Goal: Find specific page/section: Find specific page/section

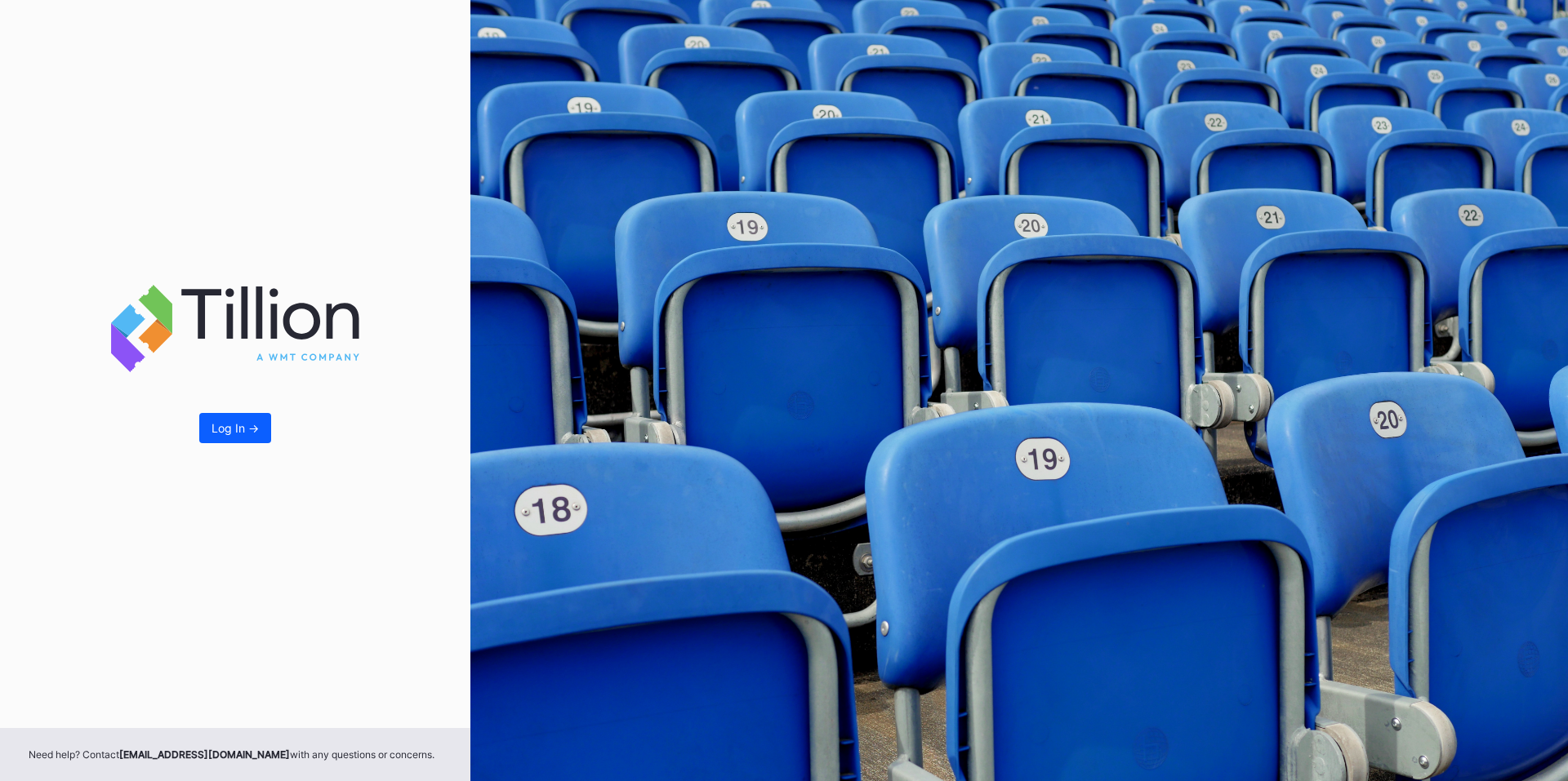
click at [232, 411] on div "Log In ->" at bounding box center [235, 364] width 470 height 728
click at [232, 425] on div "Log In ->" at bounding box center [235, 429] width 48 height 14
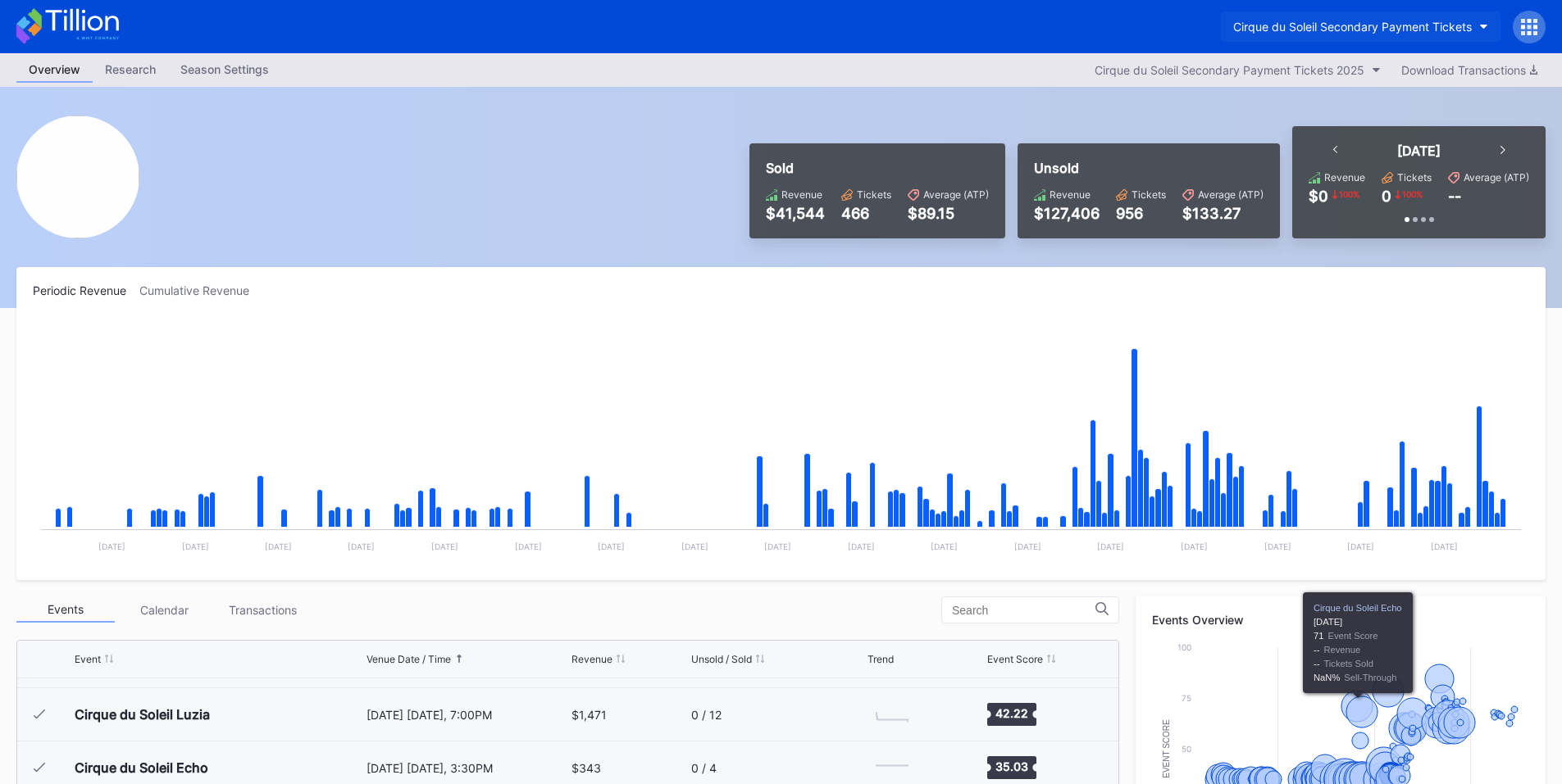
click at [1331, 11] on button "Cirque du Soleil Secondary Payment Tickets" at bounding box center [1361, 26] width 279 height 30
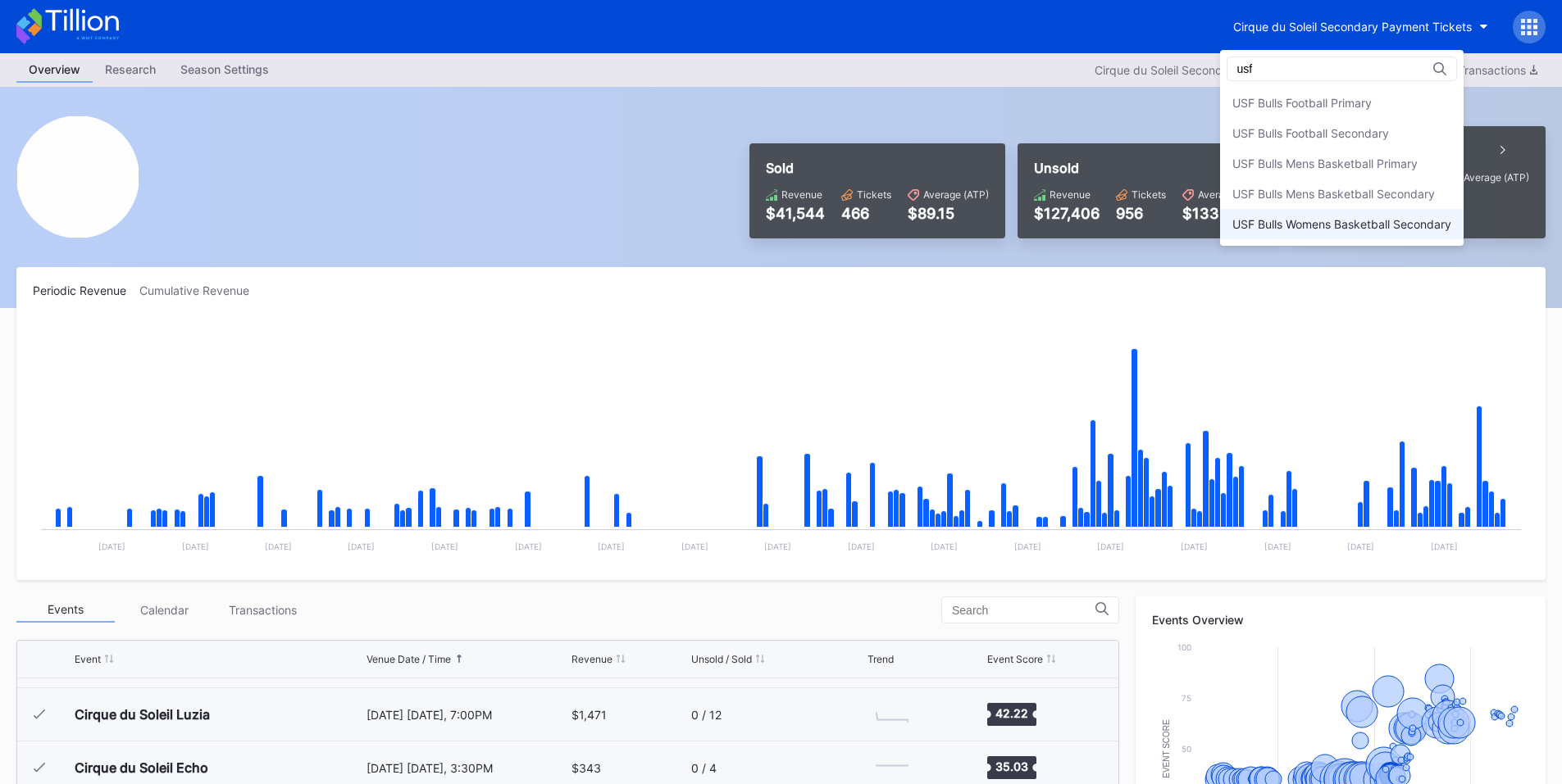
type input "usf"
click at [1330, 237] on div "USF Bulls Womens Basketball Secondary" at bounding box center [1342, 224] width 244 height 30
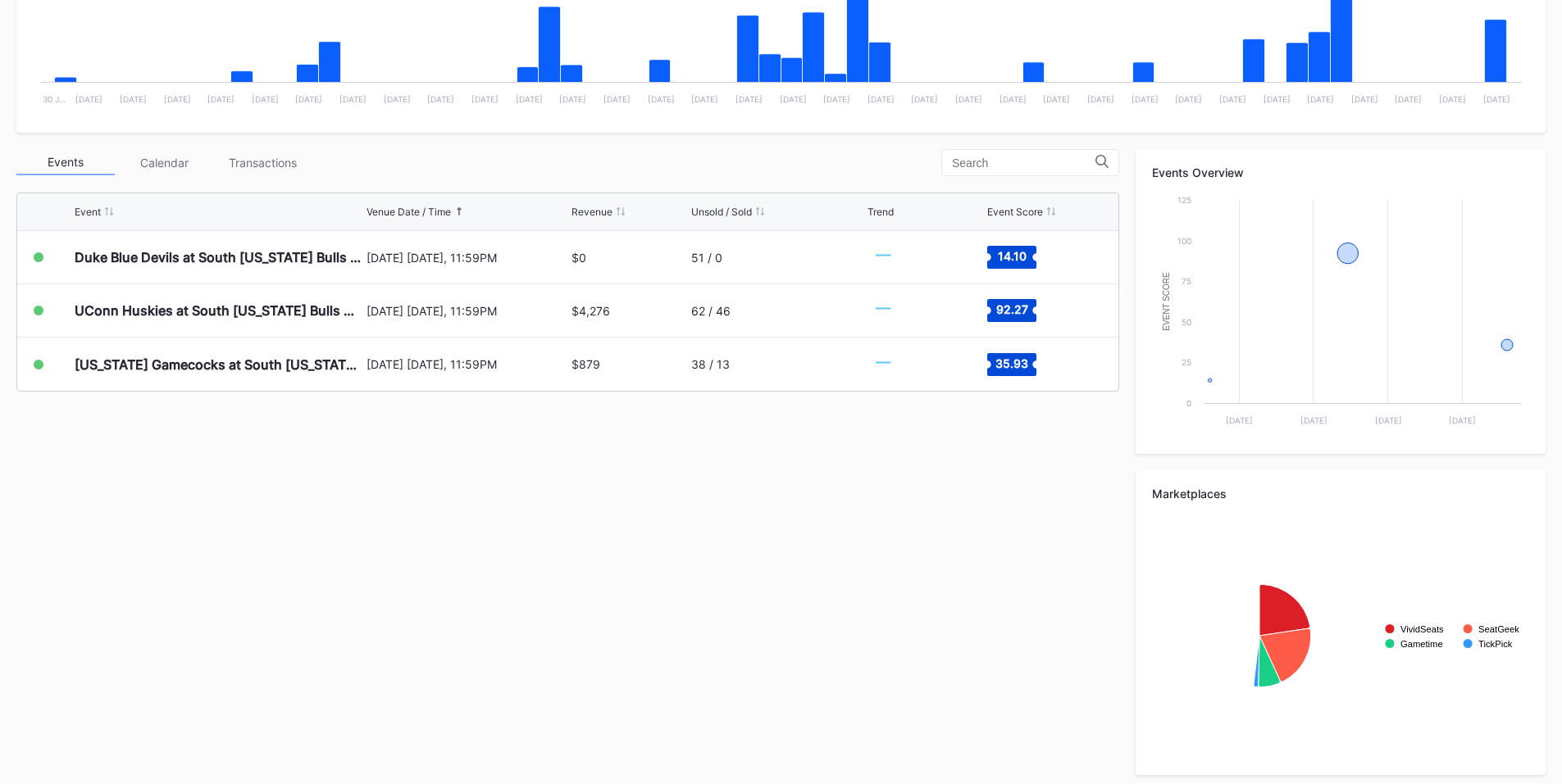
scroll to position [455, 0]
